Goal: Task Accomplishment & Management: Manage account settings

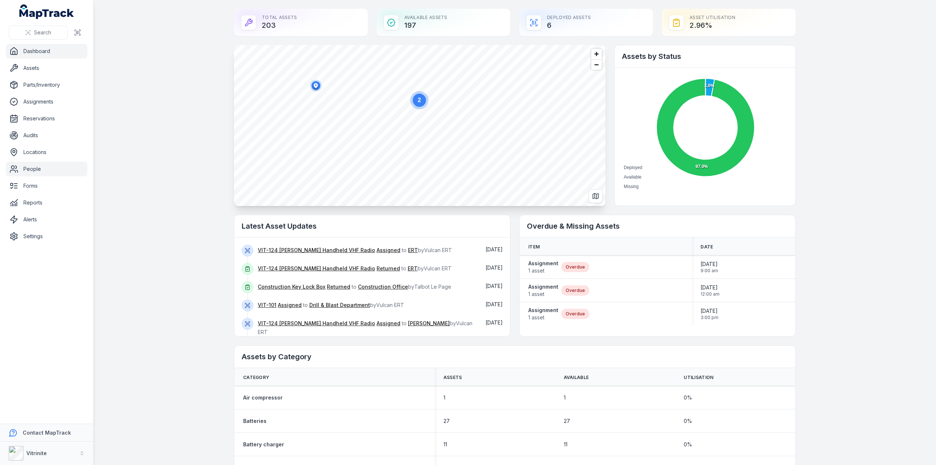
click at [29, 162] on link "People" at bounding box center [47, 169] width 82 height 15
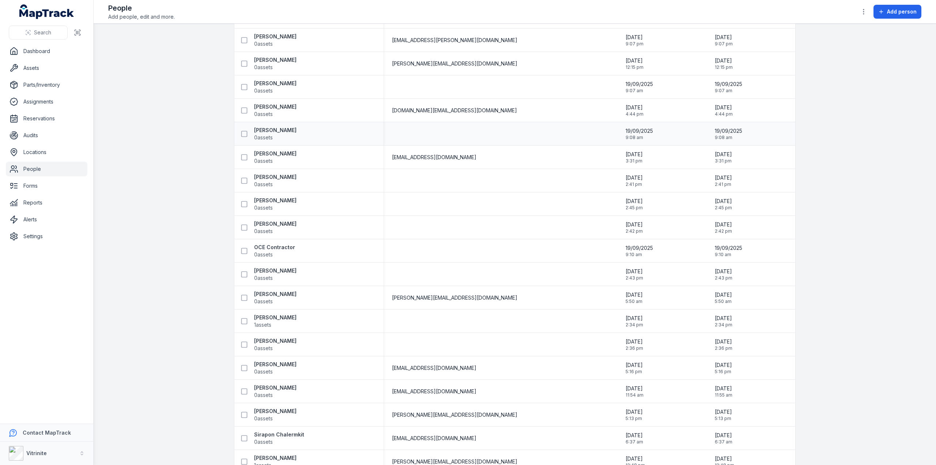
scroll to position [877, 0]
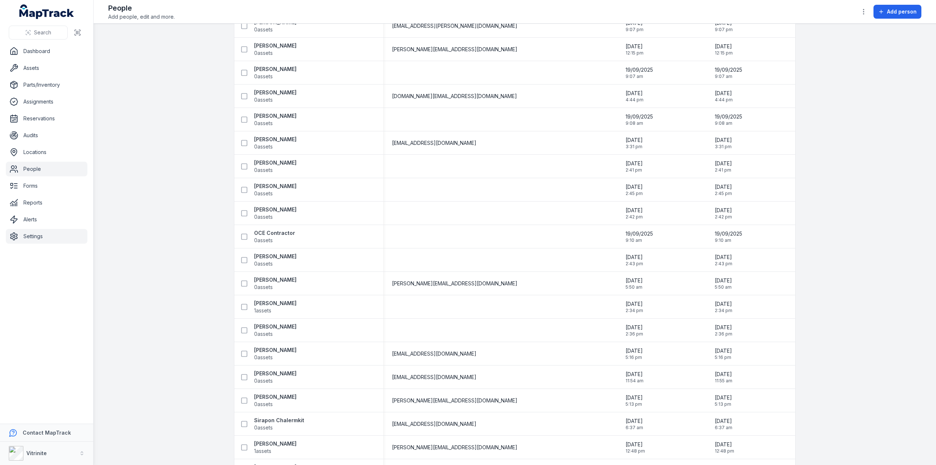
click at [25, 234] on link "Settings" at bounding box center [47, 236] width 82 height 15
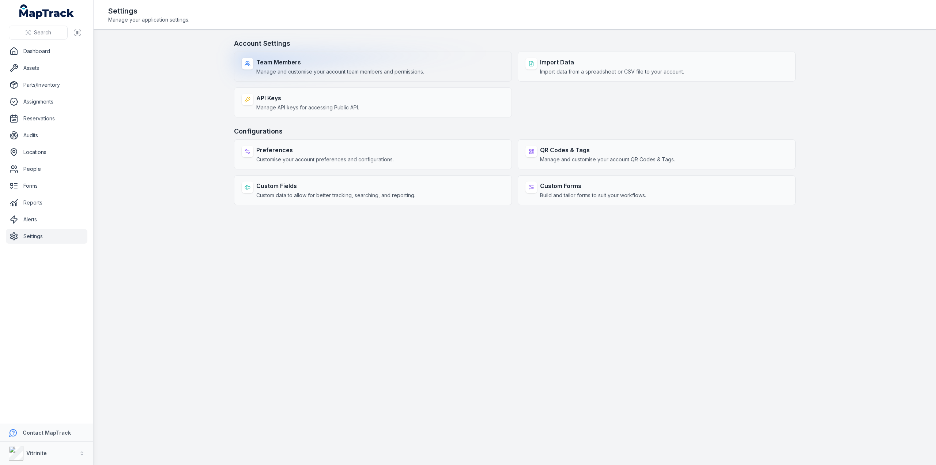
click at [331, 60] on strong "Team Members" at bounding box center [340, 62] width 168 height 9
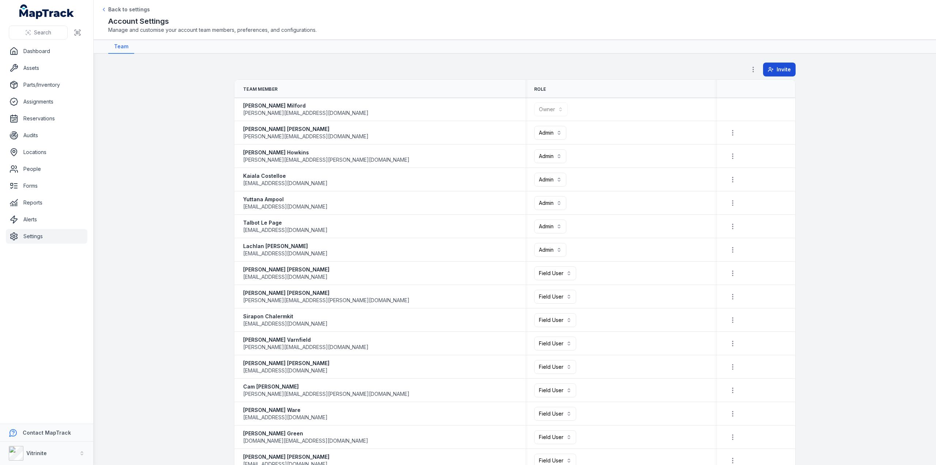
click at [777, 66] on span "Invite" at bounding box center [783, 69] width 14 height 7
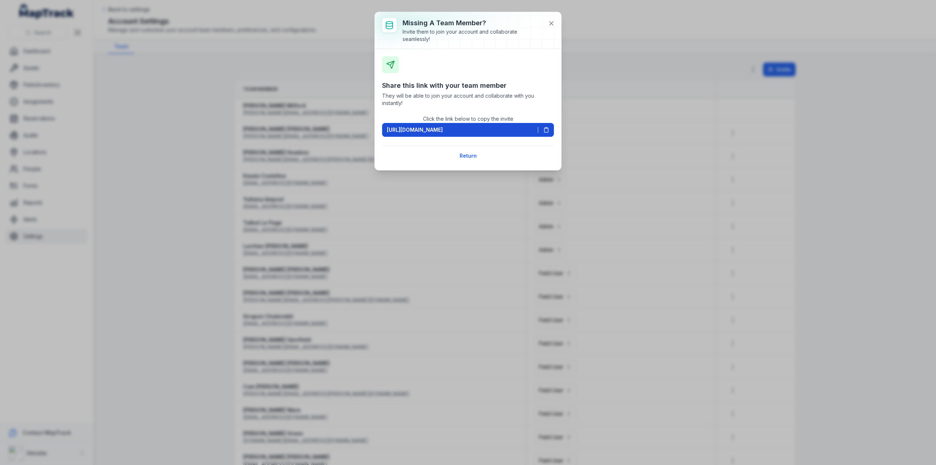
click at [545, 127] on icon at bounding box center [546, 130] width 6 height 6
click at [551, 23] on icon at bounding box center [551, 24] width 4 height 4
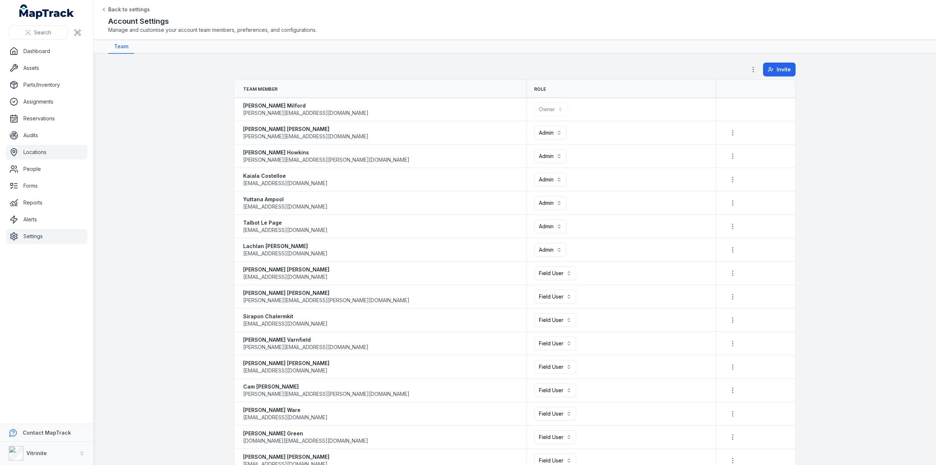
click at [55, 156] on link "Locations" at bounding box center [47, 152] width 82 height 15
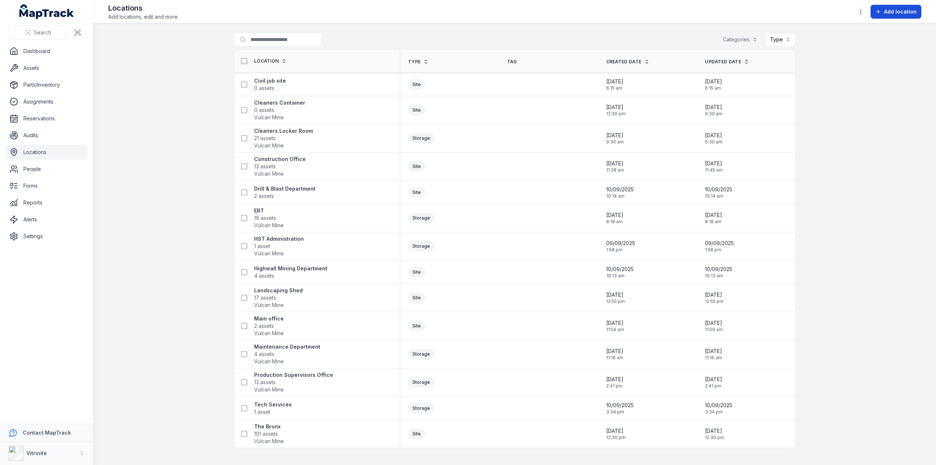
click at [898, 6] on button "Add location" at bounding box center [895, 12] width 51 height 14
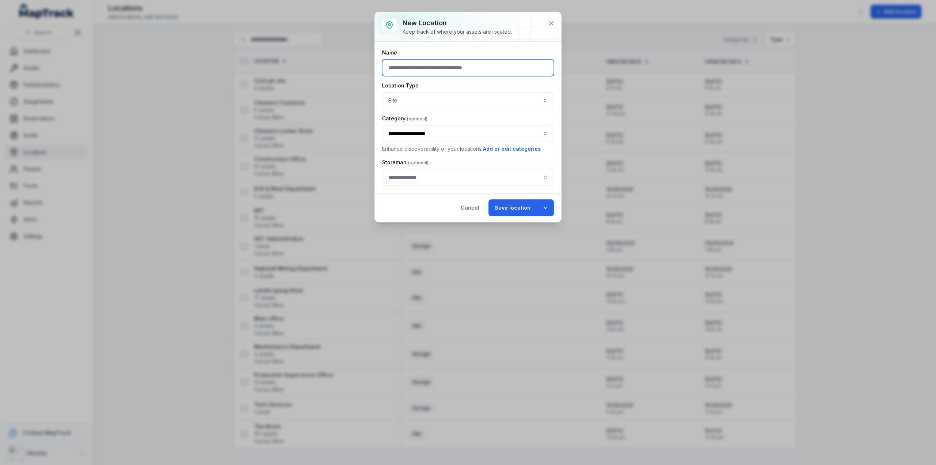
click at [395, 68] on input "text" at bounding box center [468, 67] width 172 height 17
click at [421, 132] on button "**********" at bounding box center [468, 133] width 172 height 17
type input "**********"
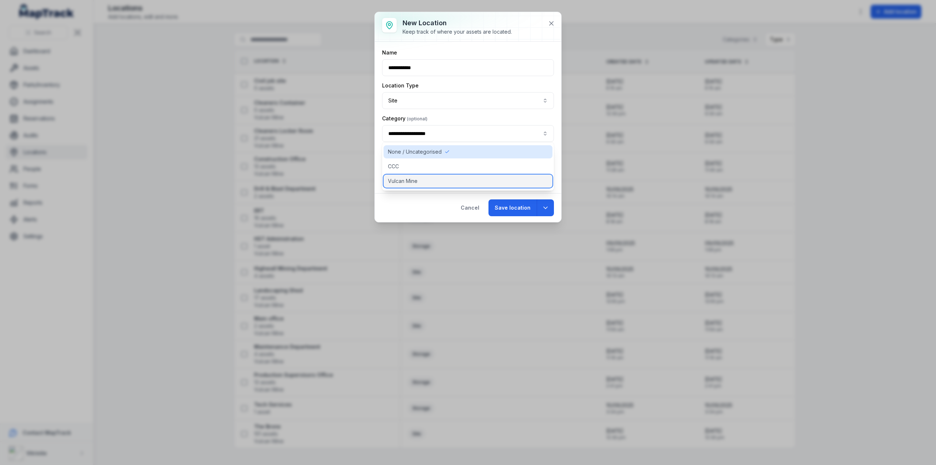
click at [409, 181] on span "Vulcan Mine" at bounding box center [403, 180] width 30 height 7
type input "**********"
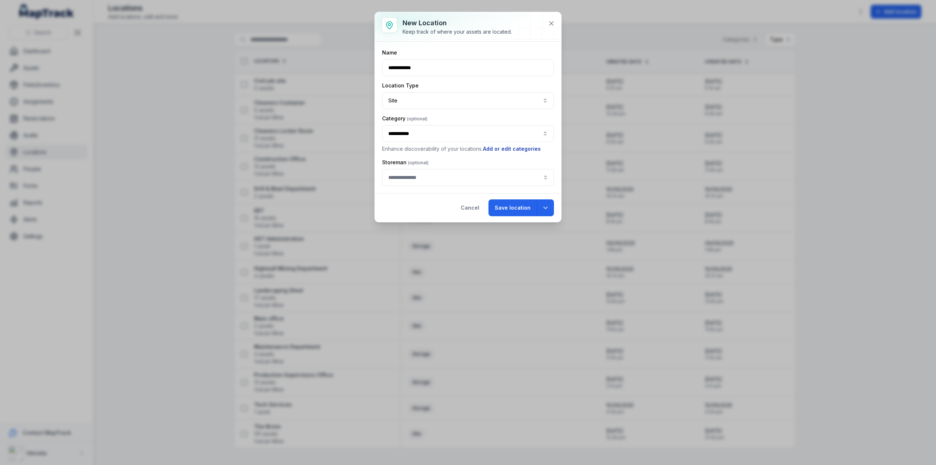
click at [495, 148] on button "Add or edit categories" at bounding box center [511, 149] width 58 height 8
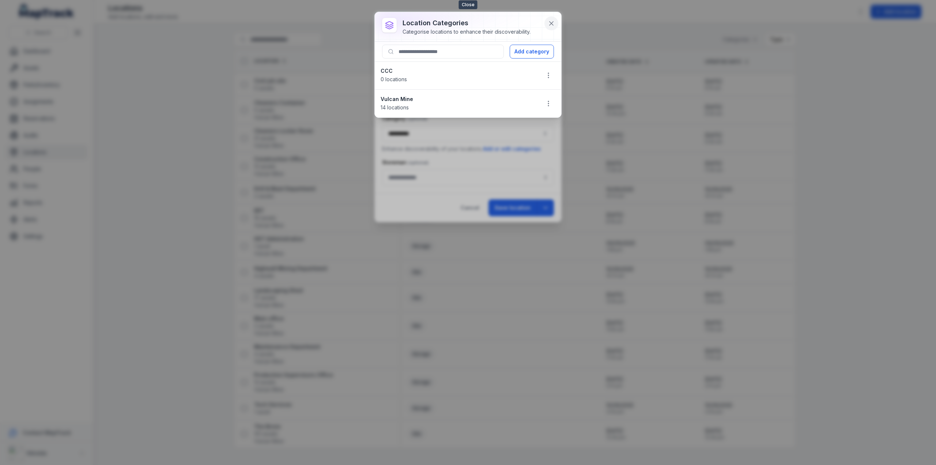
click at [551, 21] on icon at bounding box center [551, 23] width 7 height 7
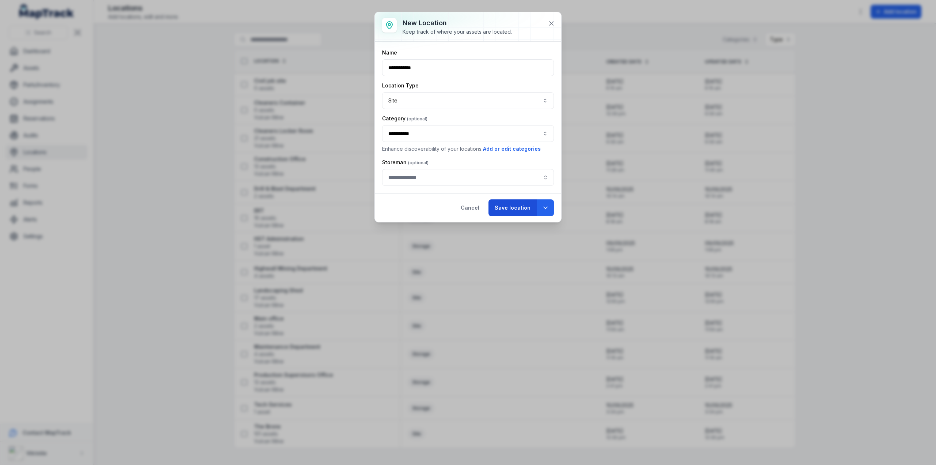
click at [505, 205] on button "Save location" at bounding box center [512, 207] width 48 height 17
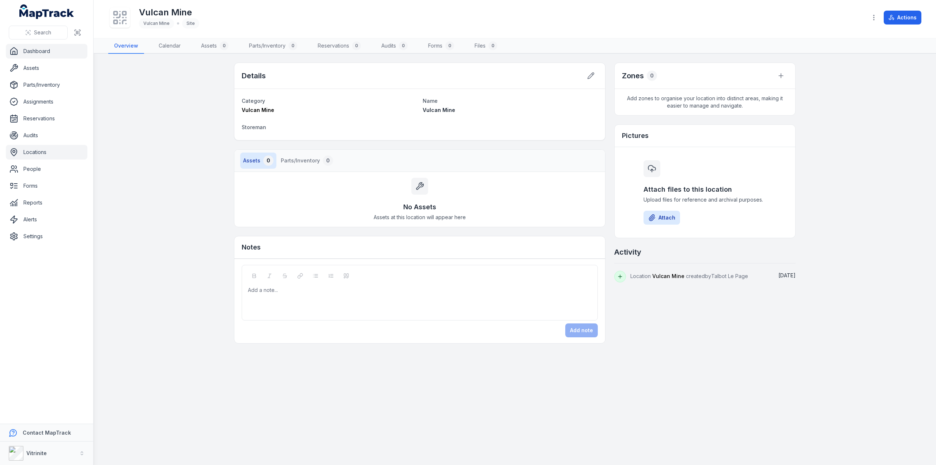
click at [43, 49] on link "Dashboard" at bounding box center [47, 51] width 82 height 15
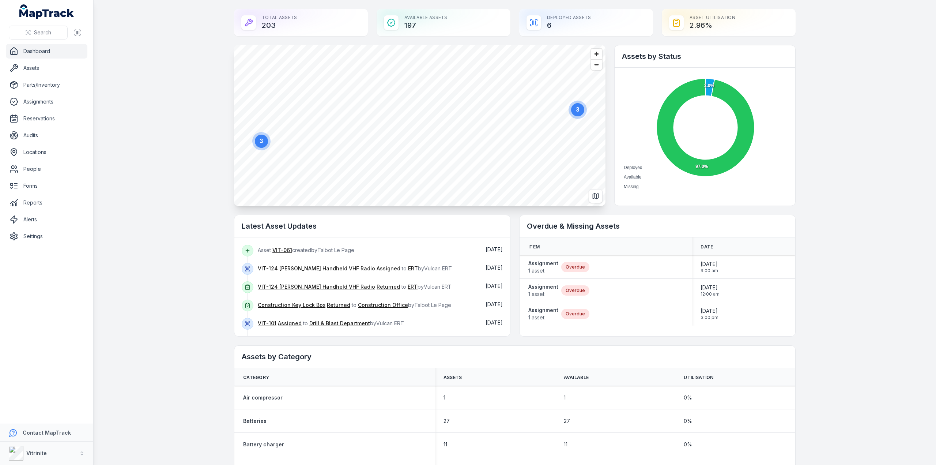
click at [259, 144] on circle at bounding box center [261, 140] width 13 height 13
click at [417, 122] on icon "button" at bounding box center [419, 124] width 4 height 5
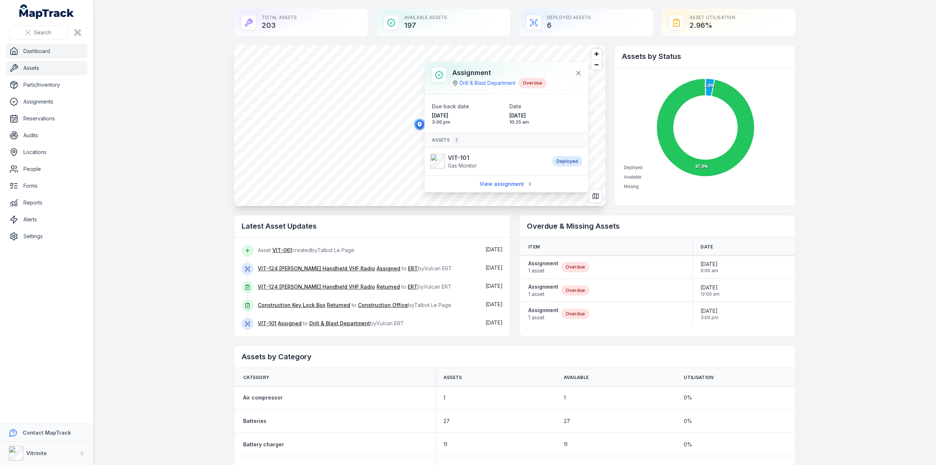
click at [41, 71] on link "Assets" at bounding box center [47, 68] width 82 height 15
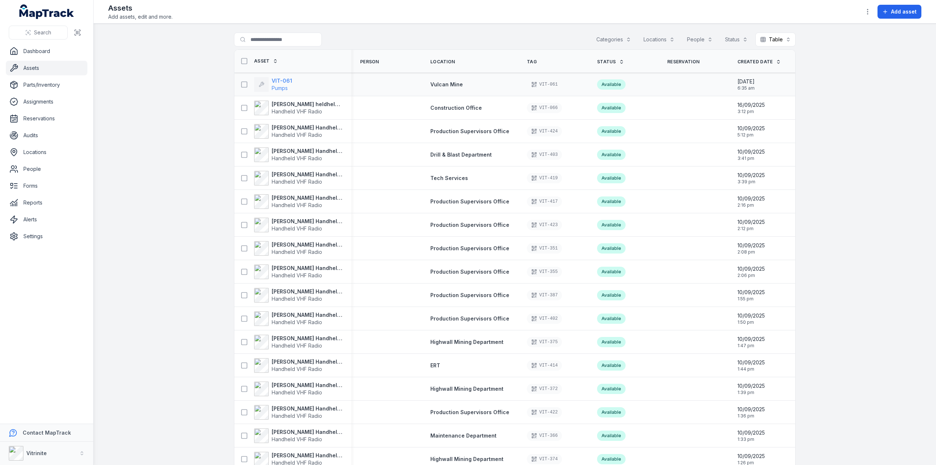
click at [275, 82] on strong "VIT-061" at bounding box center [282, 80] width 20 height 7
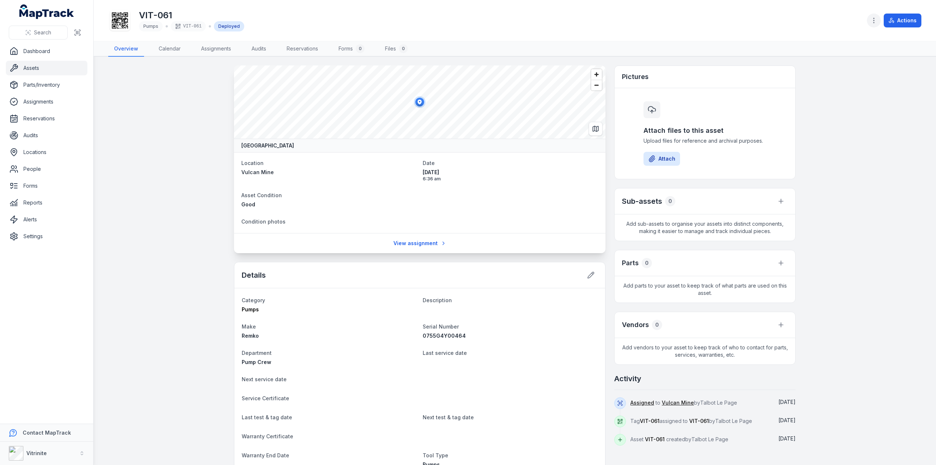
click at [877, 21] on icon "button" at bounding box center [873, 20] width 7 height 7
click at [850, 224] on div "Toggle Navigation VIT-061 Pumps VIT-061 Deployed Actions Overview Calendar Assi…" at bounding box center [515, 232] width 842 height 465
click at [899, 18] on button "Actions" at bounding box center [902, 21] width 38 height 14
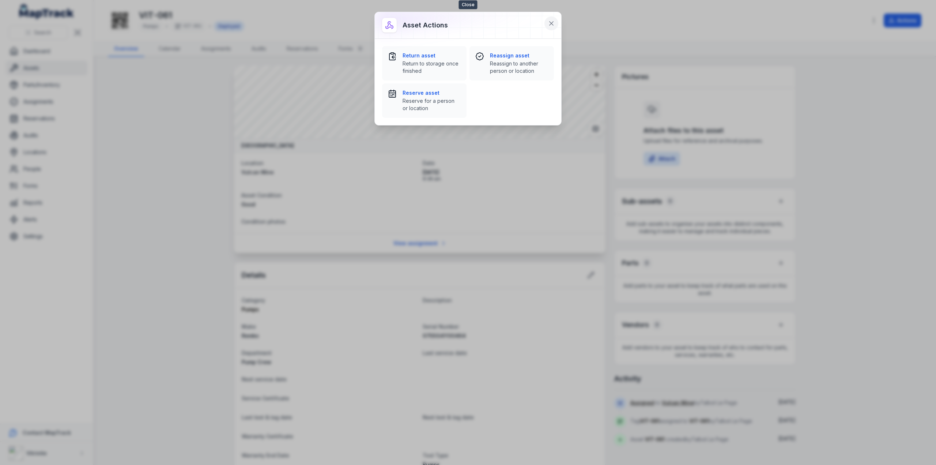
click at [552, 20] on icon at bounding box center [551, 23] width 7 height 7
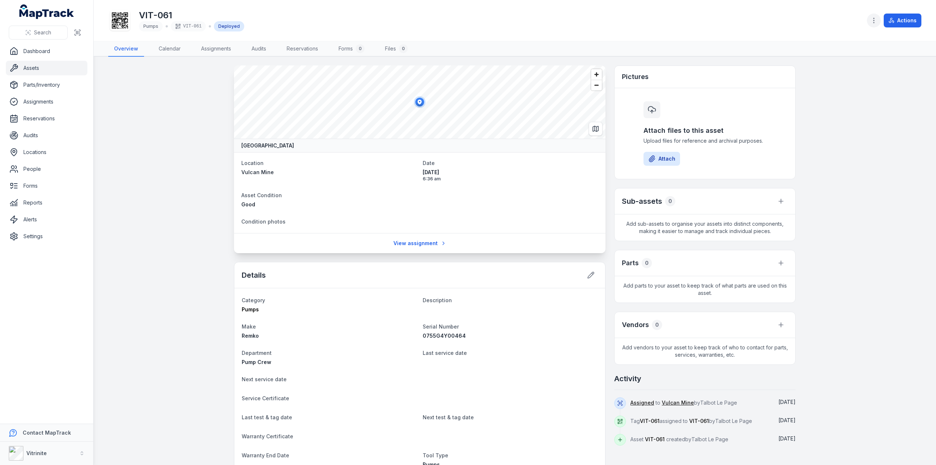
click at [876, 19] on icon "button" at bounding box center [873, 20] width 7 height 7
click at [849, 215] on div "Toggle Navigation VIT-061 Pumps VIT-061 Deployed Actions Overview Calendar Assi…" at bounding box center [515, 232] width 842 height 465
click at [31, 49] on link "Dashboard" at bounding box center [47, 51] width 82 height 15
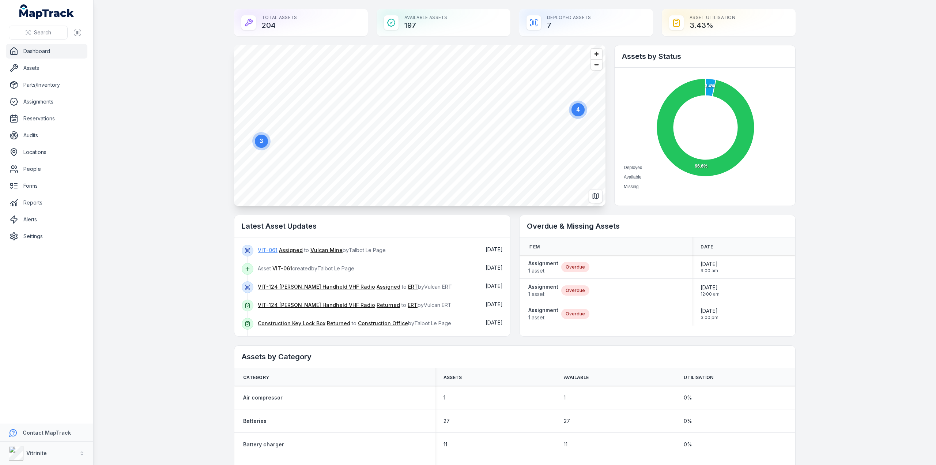
click at [264, 248] on link "VIT-061" at bounding box center [268, 249] width 20 height 7
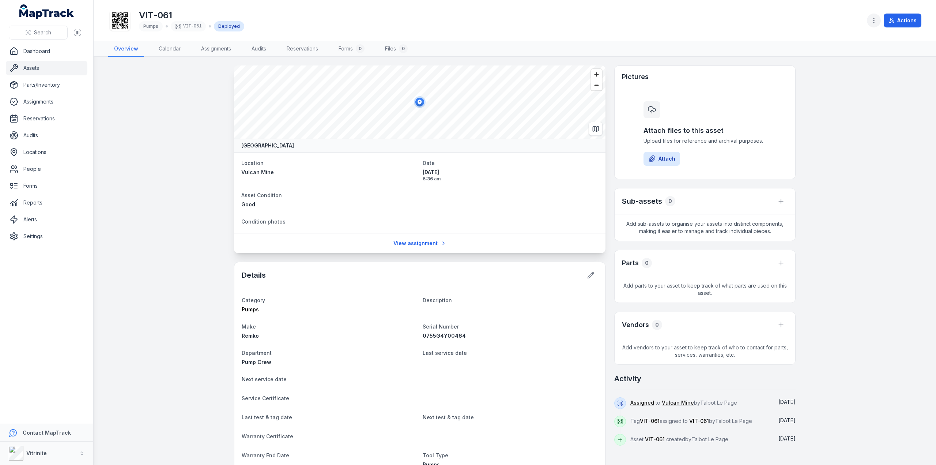
click at [871, 20] on icon "button" at bounding box center [873, 20] width 7 height 7
click at [857, 232] on div "Toggle Navigation VIT-061 Pumps VIT-061 Deployed Actions Overview Calendar Assi…" at bounding box center [515, 232] width 842 height 465
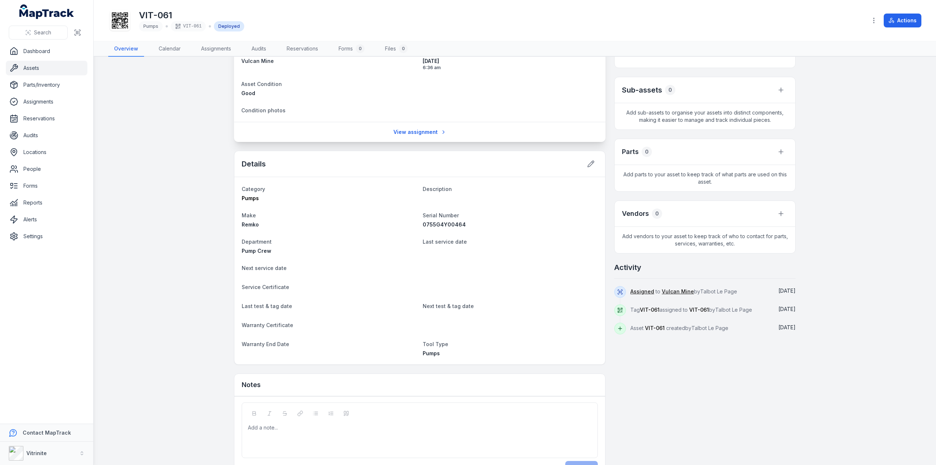
scroll to position [133, 0]
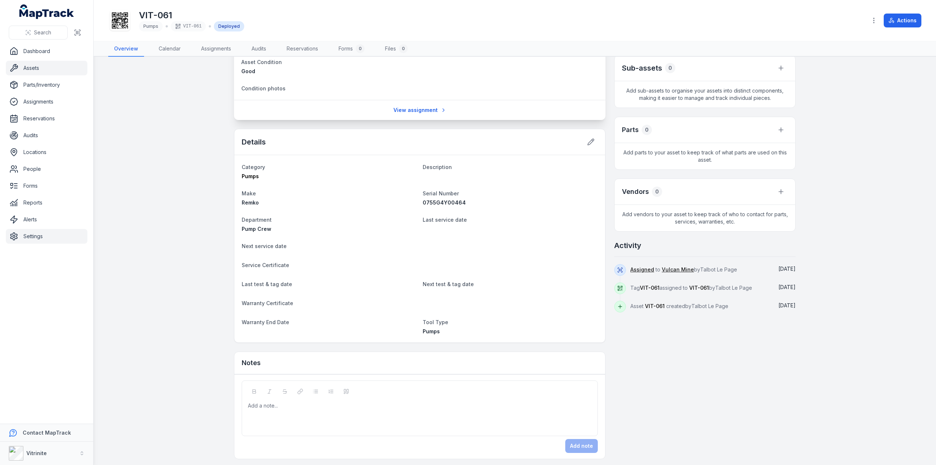
click at [26, 233] on link "Settings" at bounding box center [47, 236] width 82 height 15
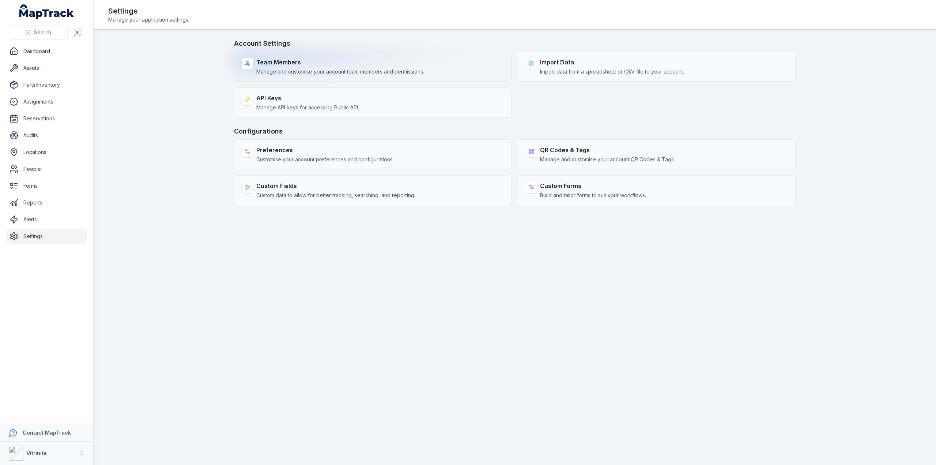
click at [314, 69] on span "Manage and customise your account team members and permissions." at bounding box center [340, 71] width 168 height 7
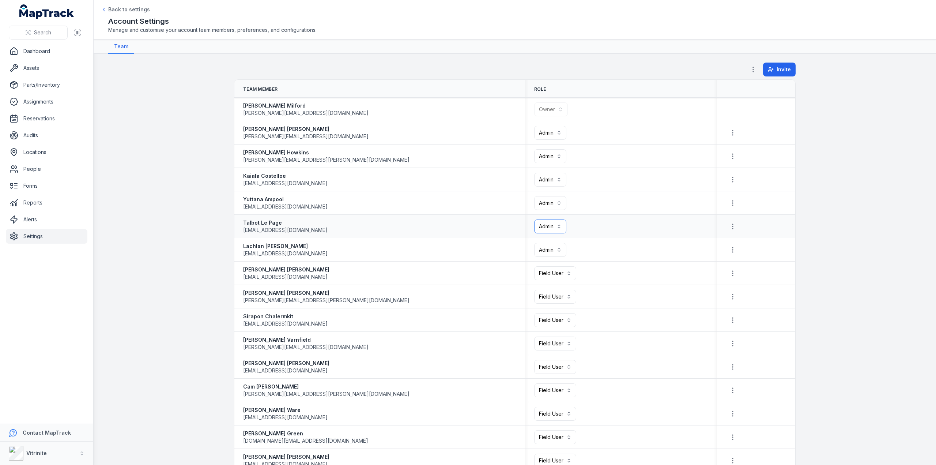
click at [558, 225] on button "Admin *****" at bounding box center [550, 226] width 32 height 14
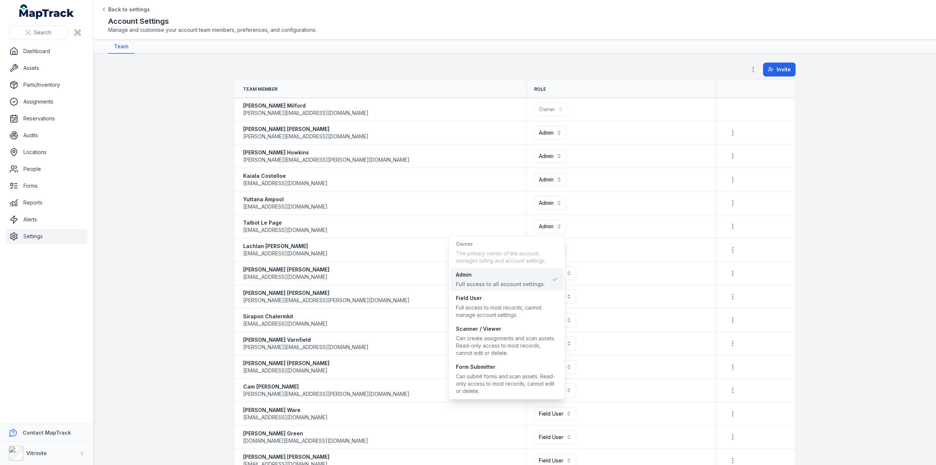
click at [516, 280] on span "Admin Full access to all account settings." at bounding box center [500, 279] width 89 height 17
